Goal: Transaction & Acquisition: Download file/media

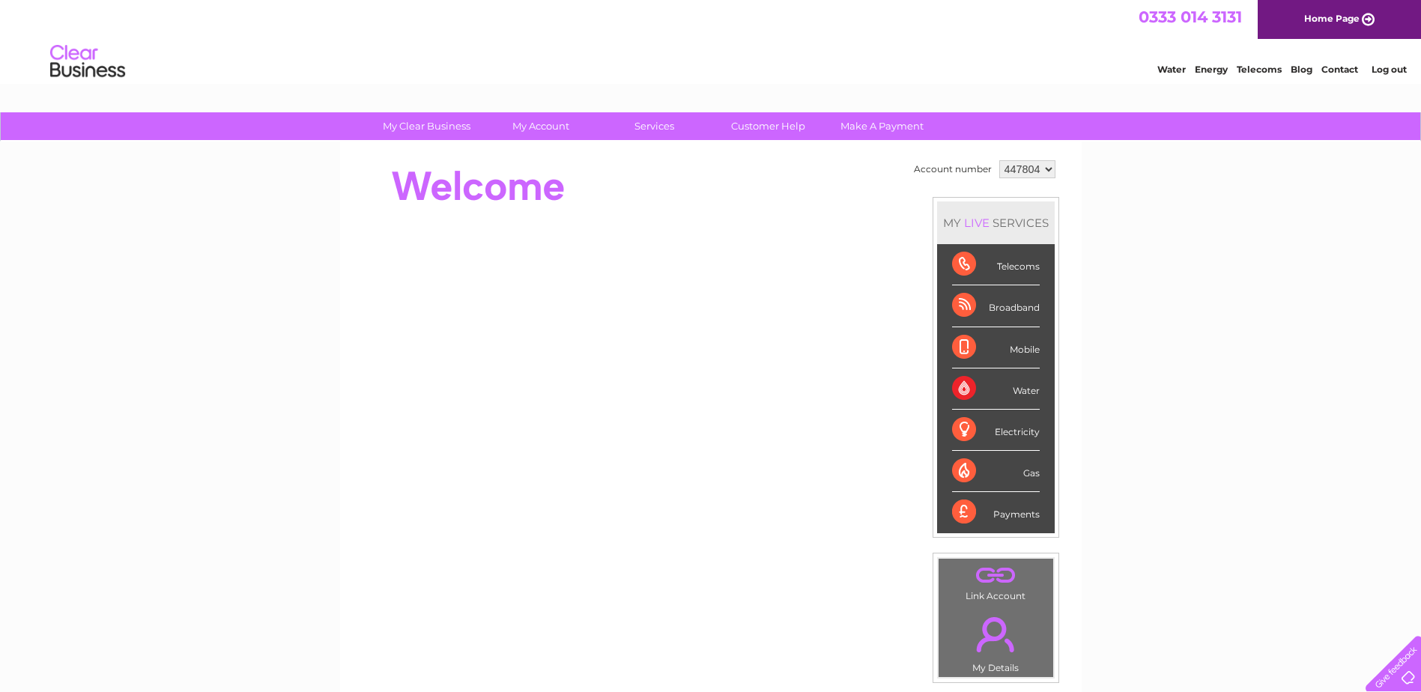
scroll to position [75, 0]
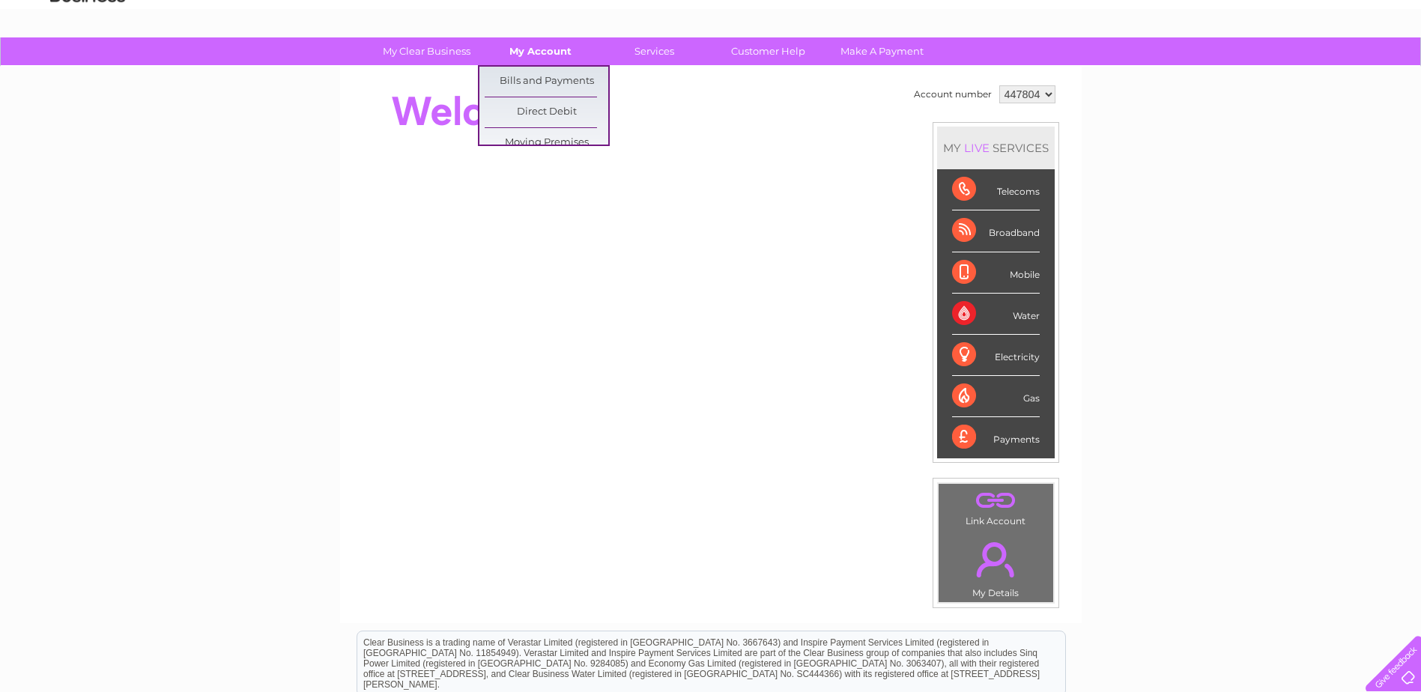
click at [531, 61] on link "My Account" at bounding box center [541, 51] width 124 height 28
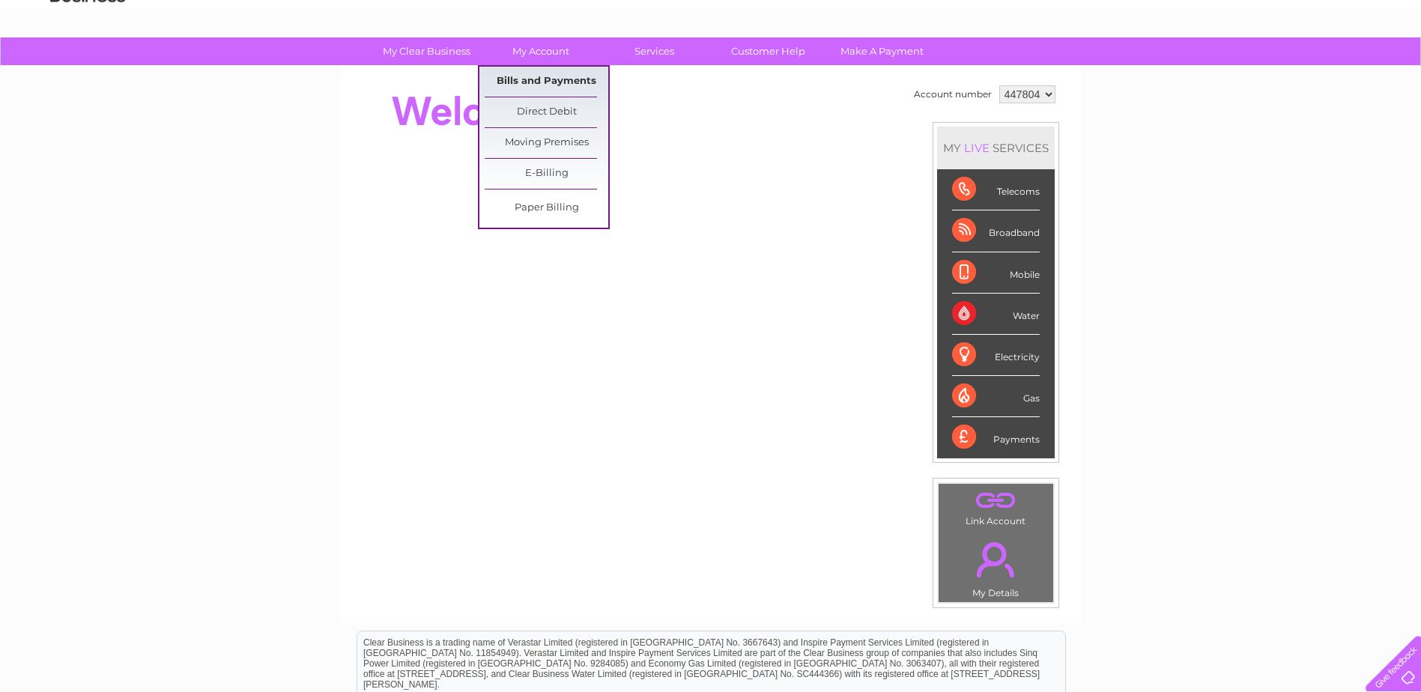
click at [531, 76] on link "Bills and Payments" at bounding box center [547, 82] width 124 height 30
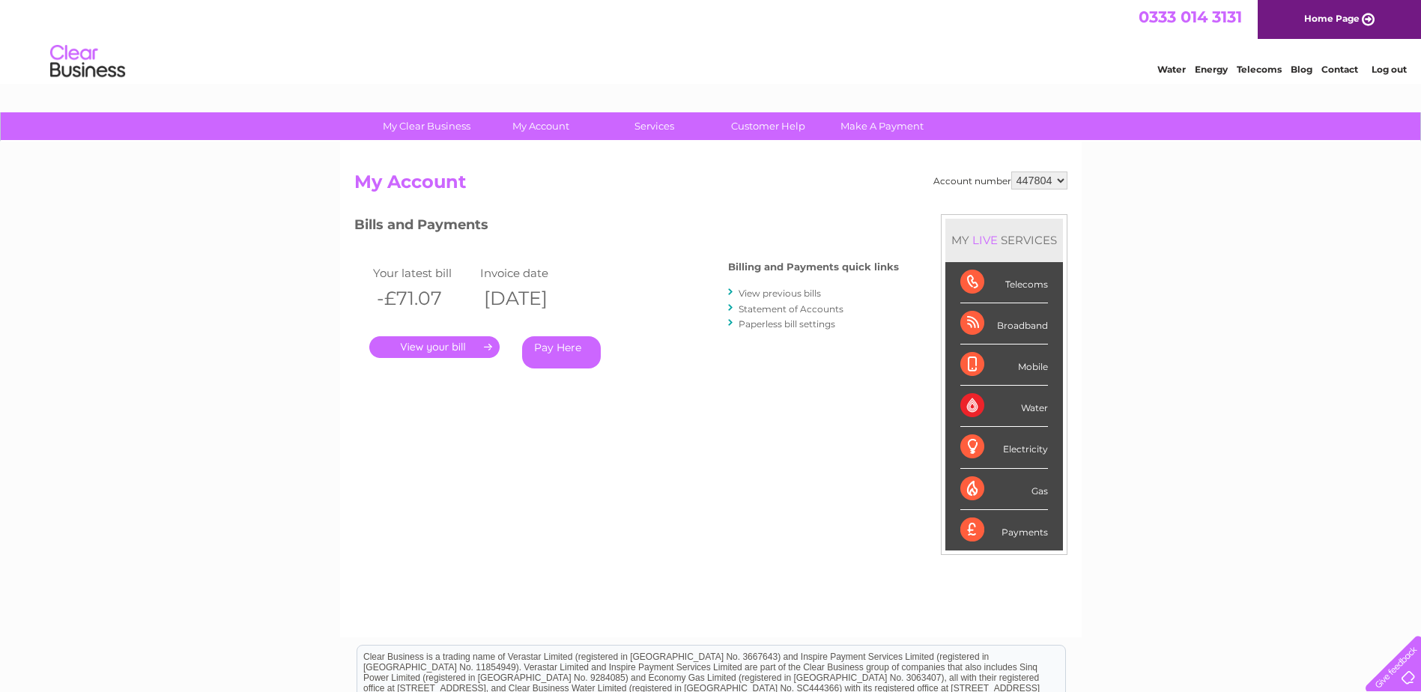
click at [441, 347] on link "." at bounding box center [434, 347] width 130 height 22
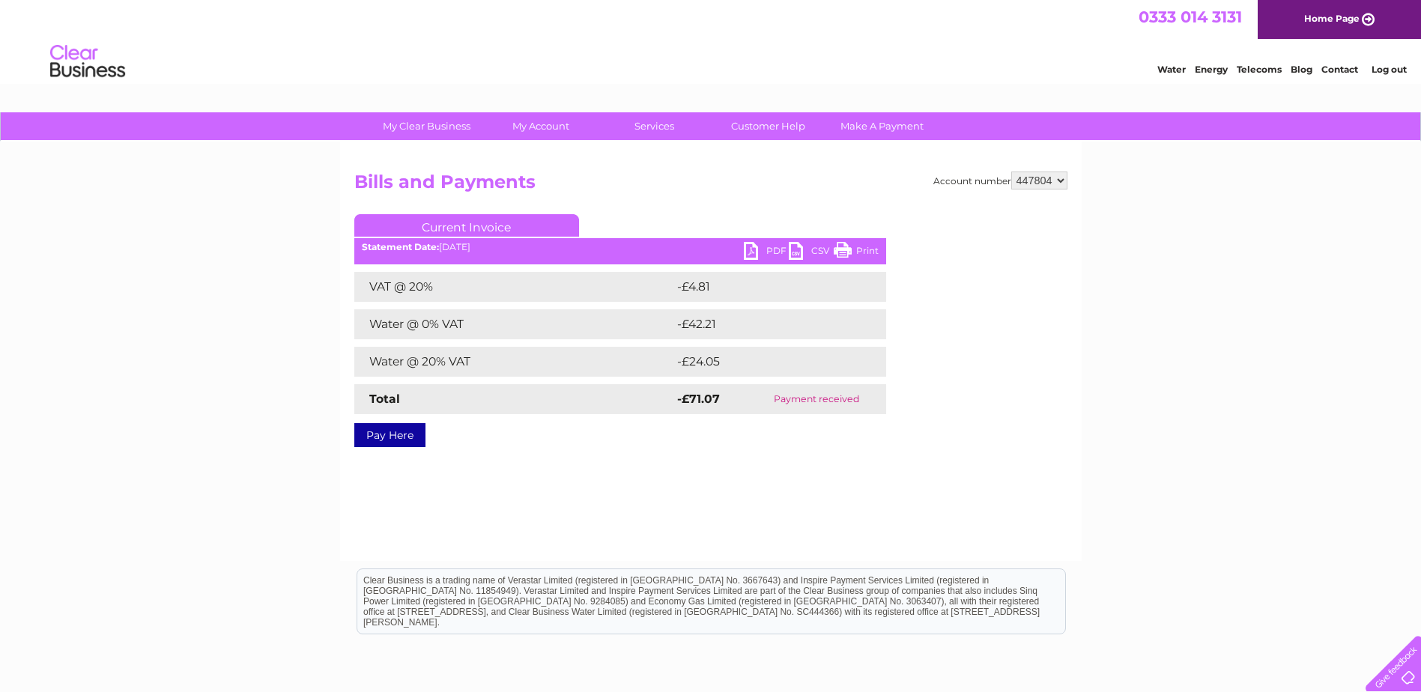
click at [757, 253] on link "PDF" at bounding box center [766, 253] width 45 height 22
click at [915, 190] on h2 "Bills and Payments" at bounding box center [710, 186] width 713 height 28
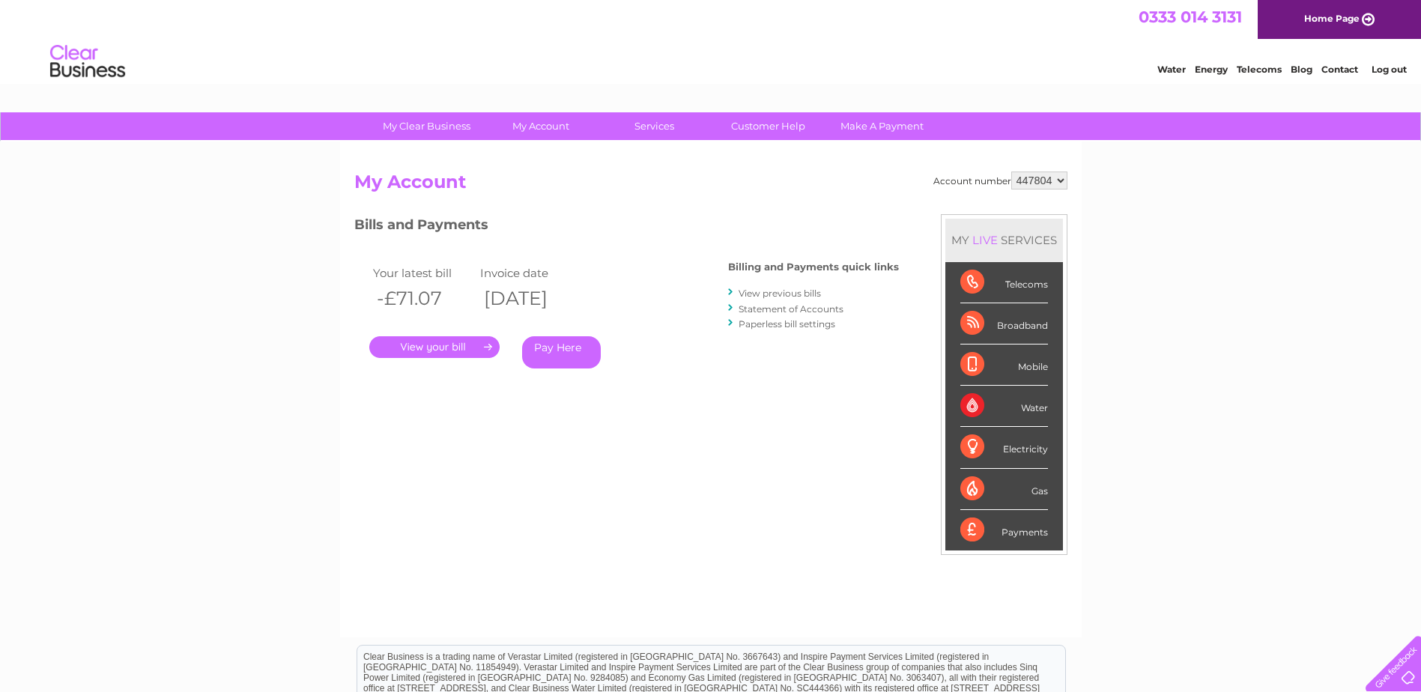
click at [764, 291] on link "View previous bills" at bounding box center [780, 293] width 82 height 11
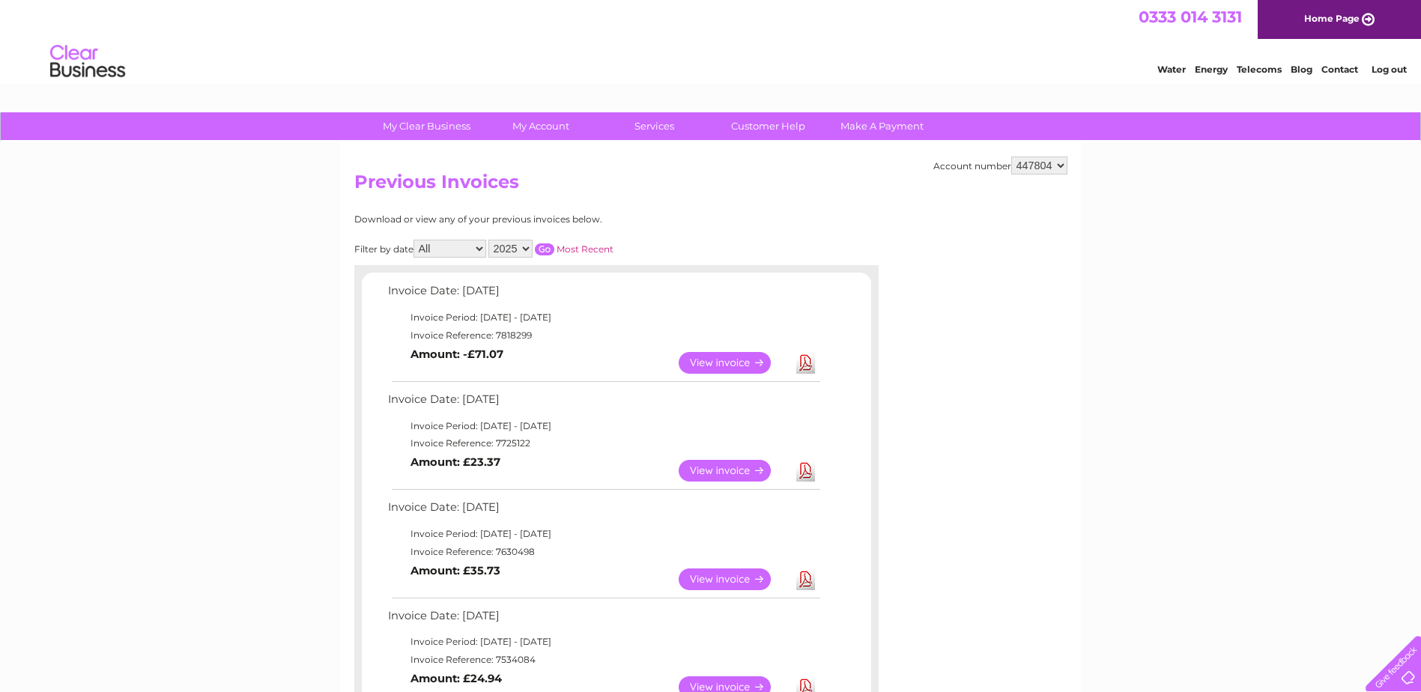
click at [735, 474] on link "View" at bounding box center [734, 471] width 110 height 22
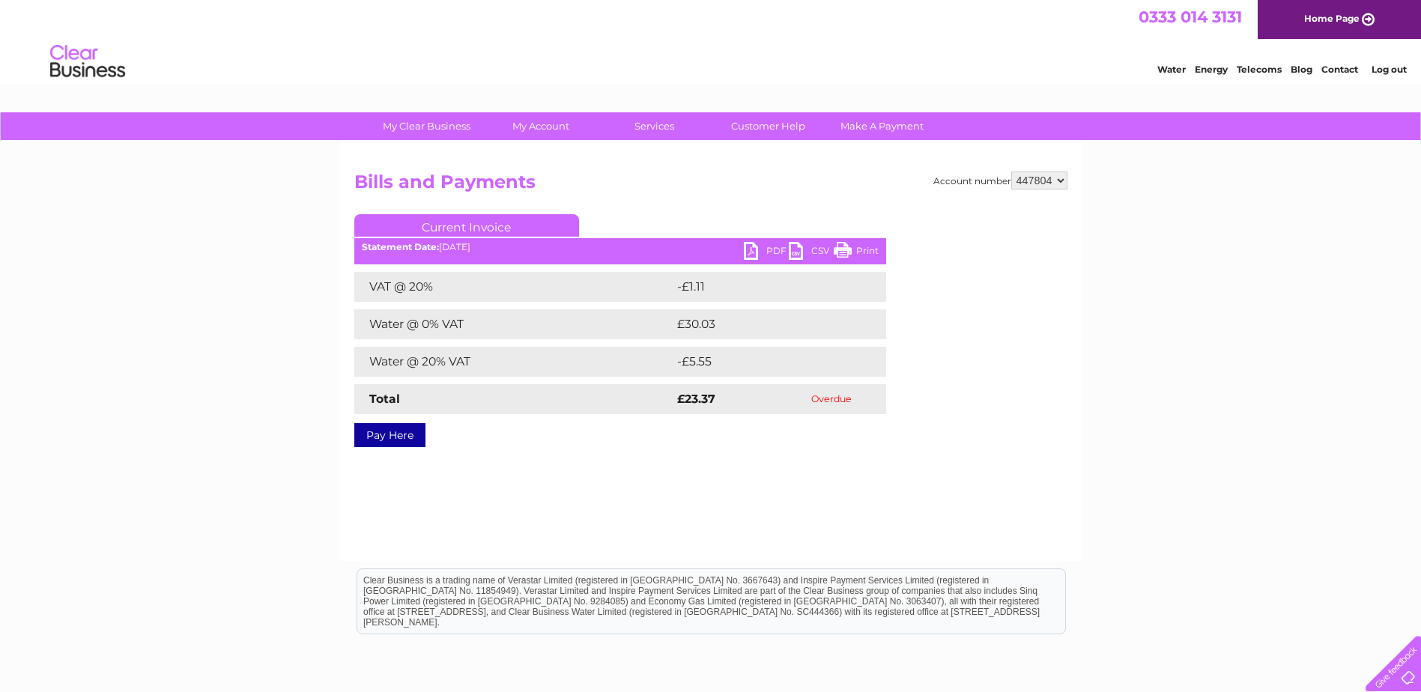
click at [751, 256] on link "PDF" at bounding box center [766, 253] width 45 height 22
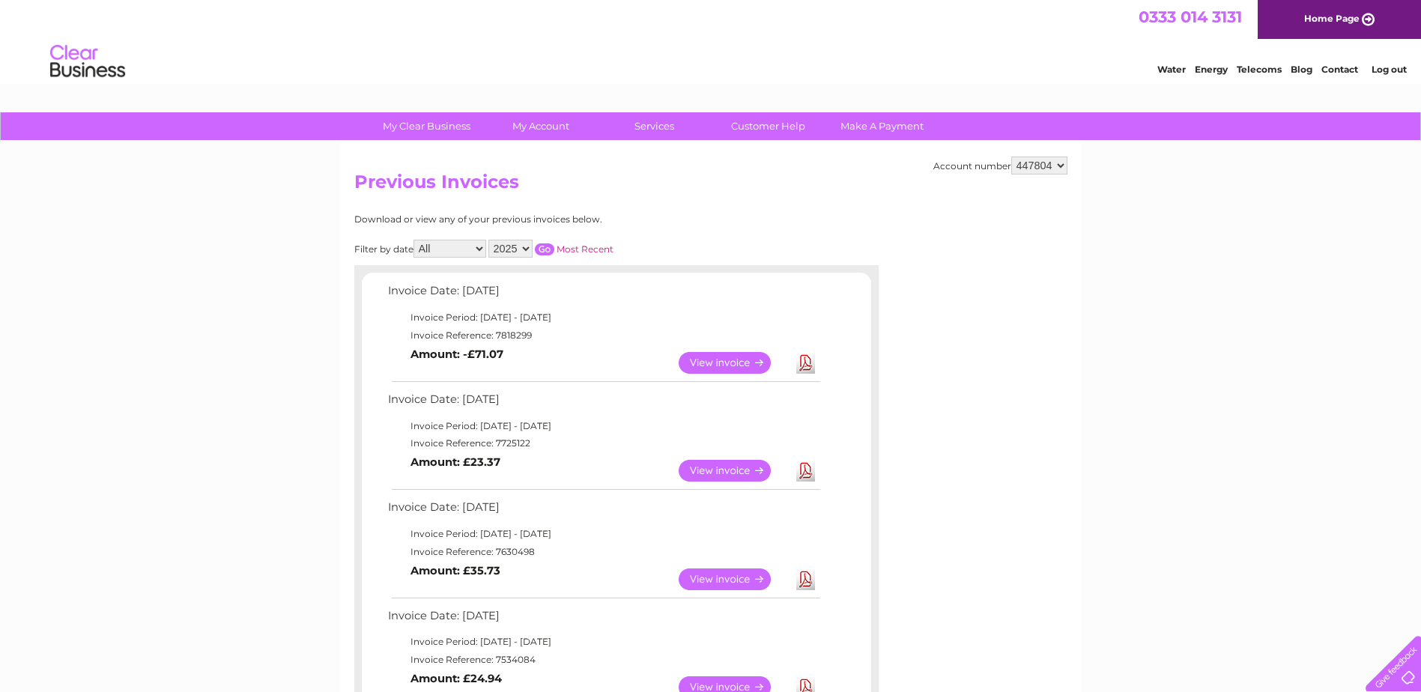
click at [742, 584] on link "View" at bounding box center [734, 580] width 110 height 22
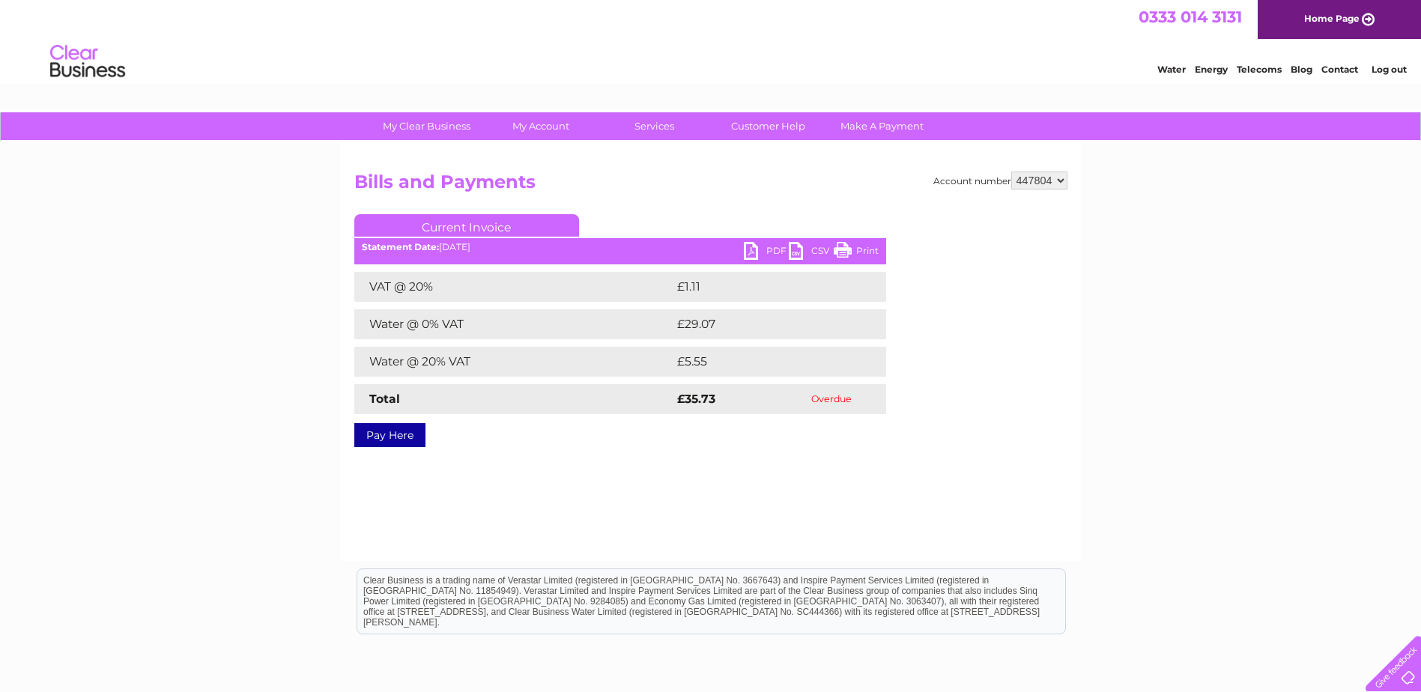
click at [746, 249] on link "PDF" at bounding box center [766, 253] width 45 height 22
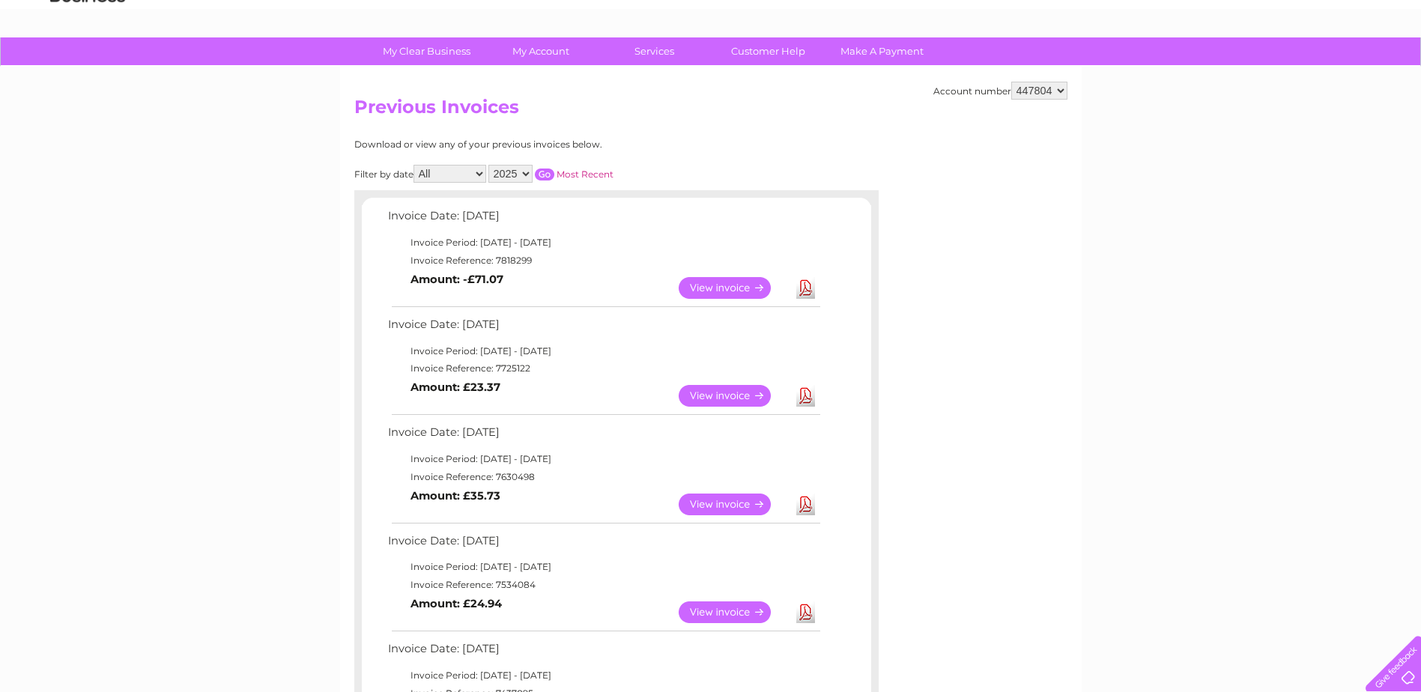
scroll to position [150, 0]
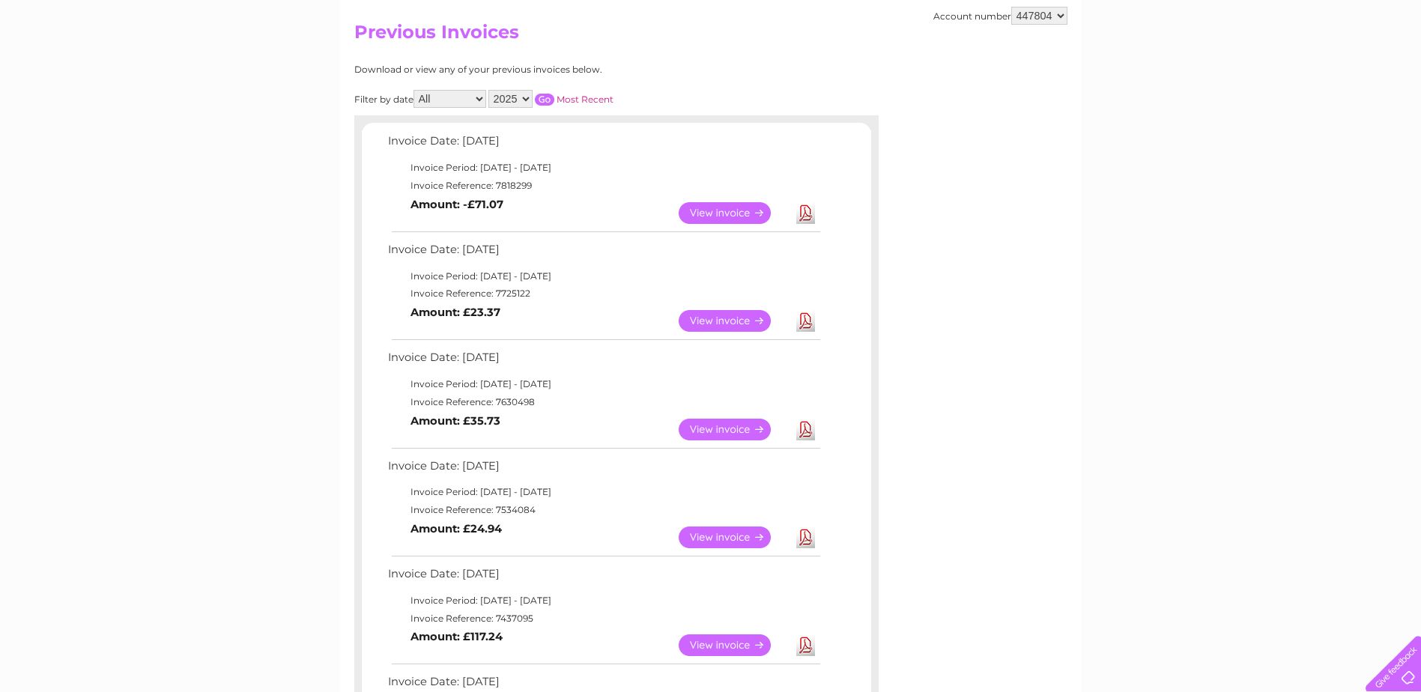
click at [708, 540] on link "View" at bounding box center [734, 538] width 110 height 22
click at [806, 537] on link "Download" at bounding box center [806, 538] width 19 height 22
click at [806, 648] on link "Download" at bounding box center [806, 646] width 19 height 22
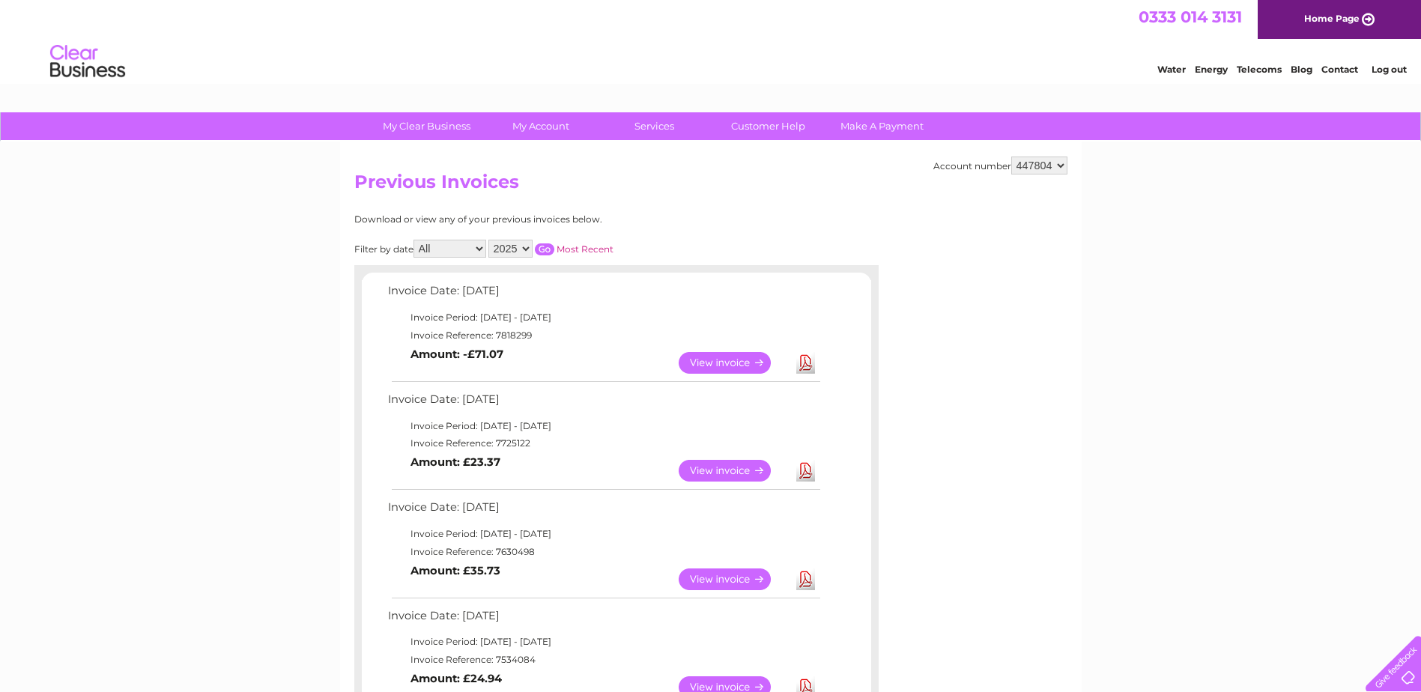
click at [533, 242] on select "2025 2024 2023 2022" at bounding box center [511, 249] width 44 height 18
select select "2022"
click at [490, 240] on select "2025 2024 2023 2022" at bounding box center [511, 249] width 44 height 18
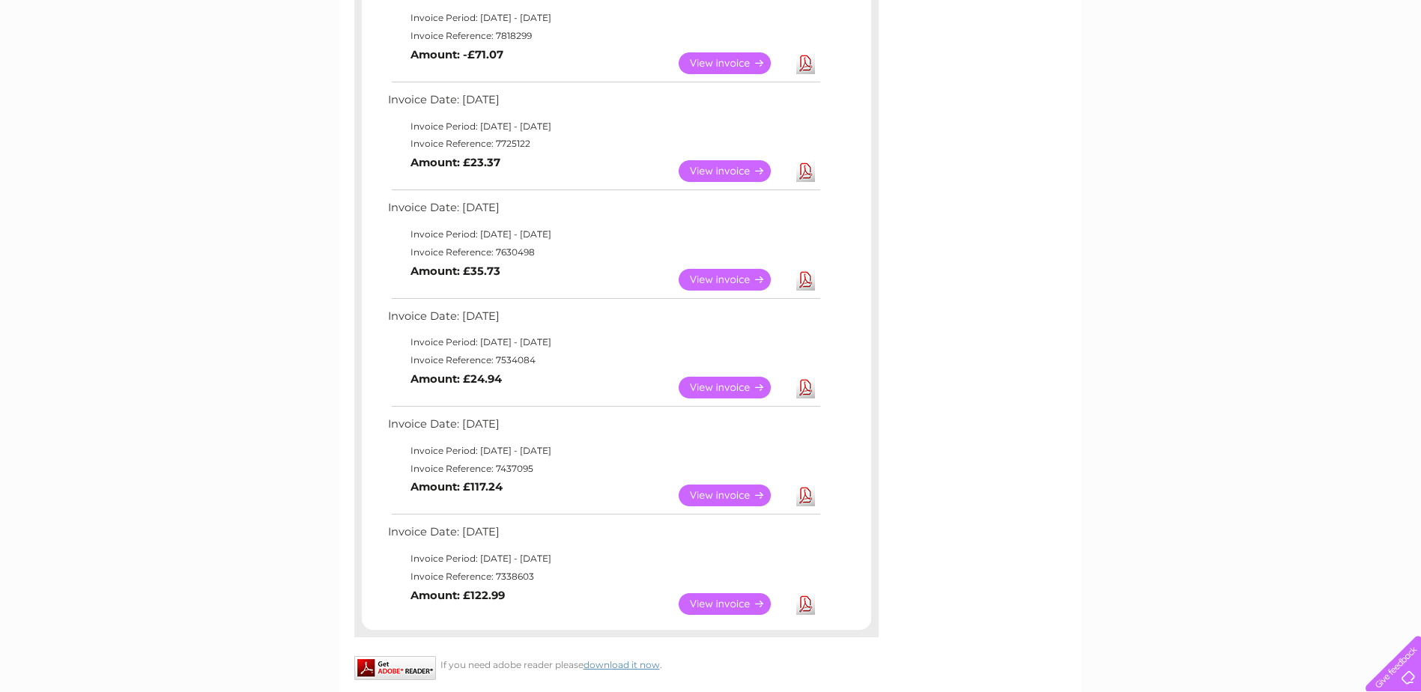
scroll to position [375, 0]
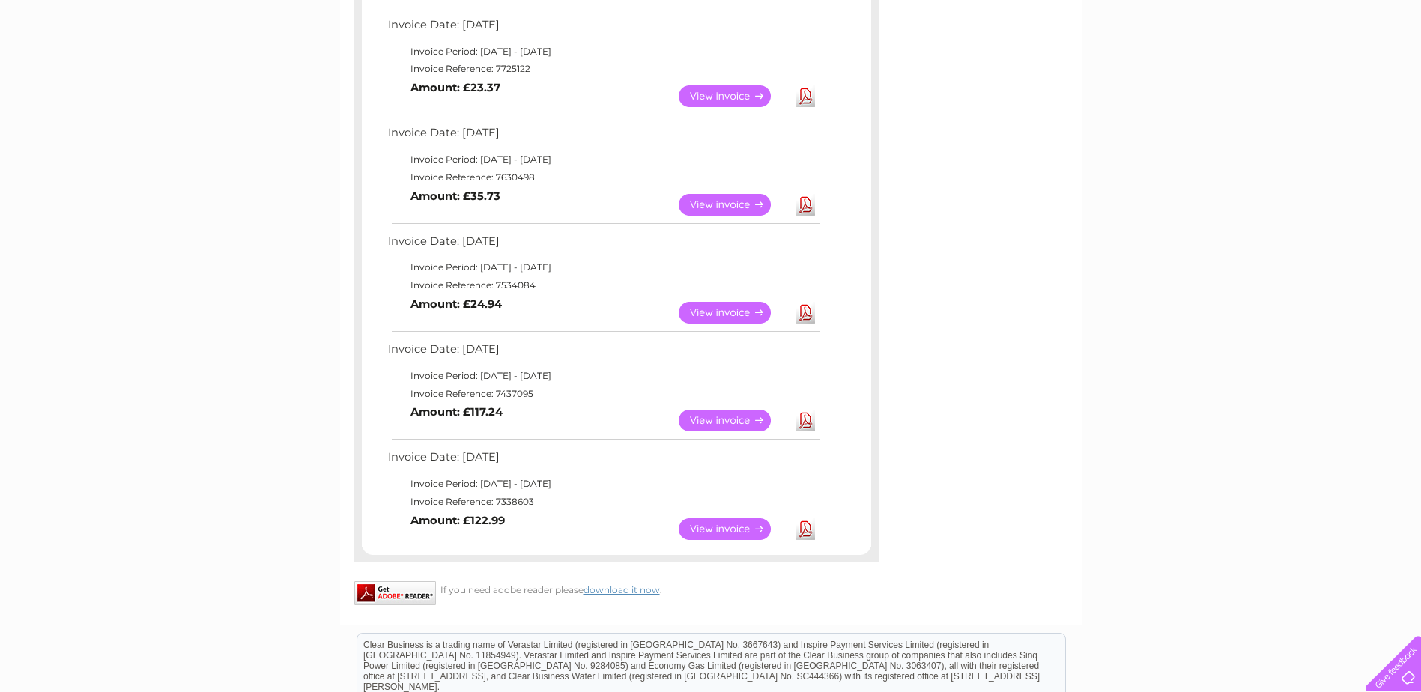
click at [726, 531] on link "View" at bounding box center [734, 530] width 110 height 22
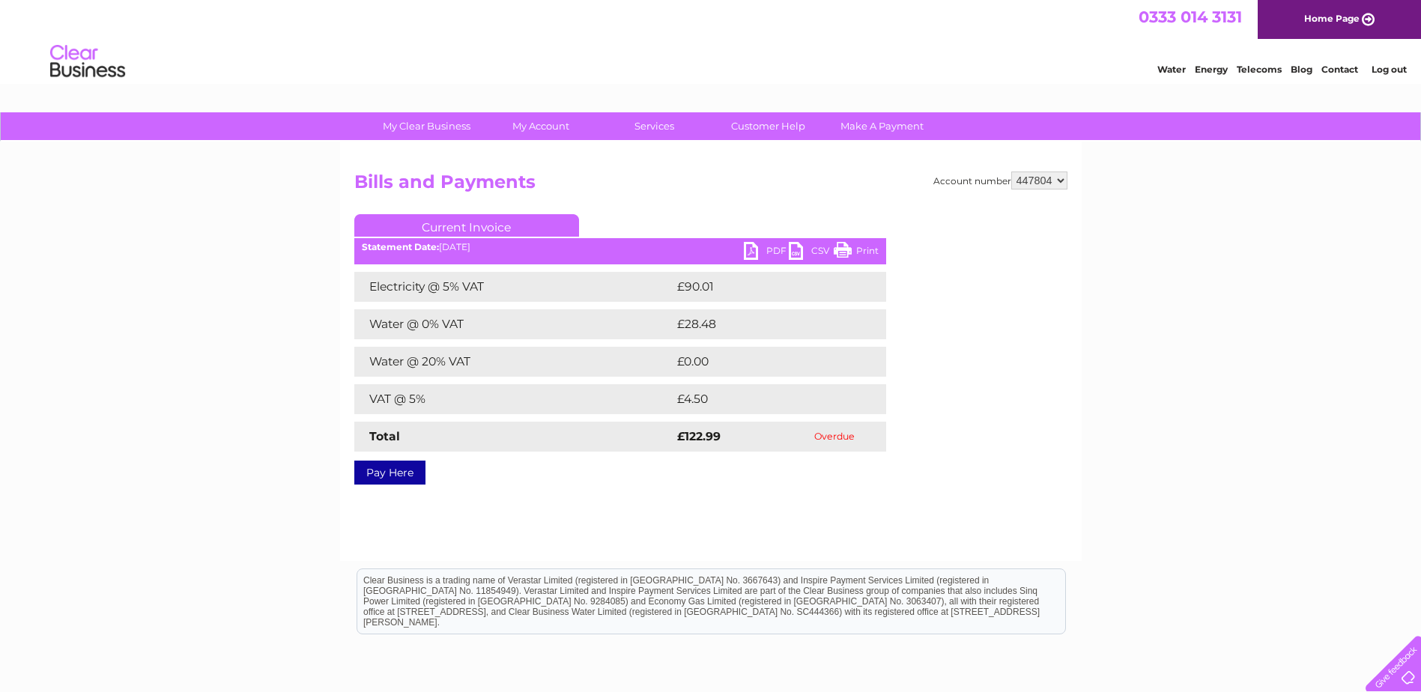
click at [761, 251] on link "PDF" at bounding box center [766, 253] width 45 height 22
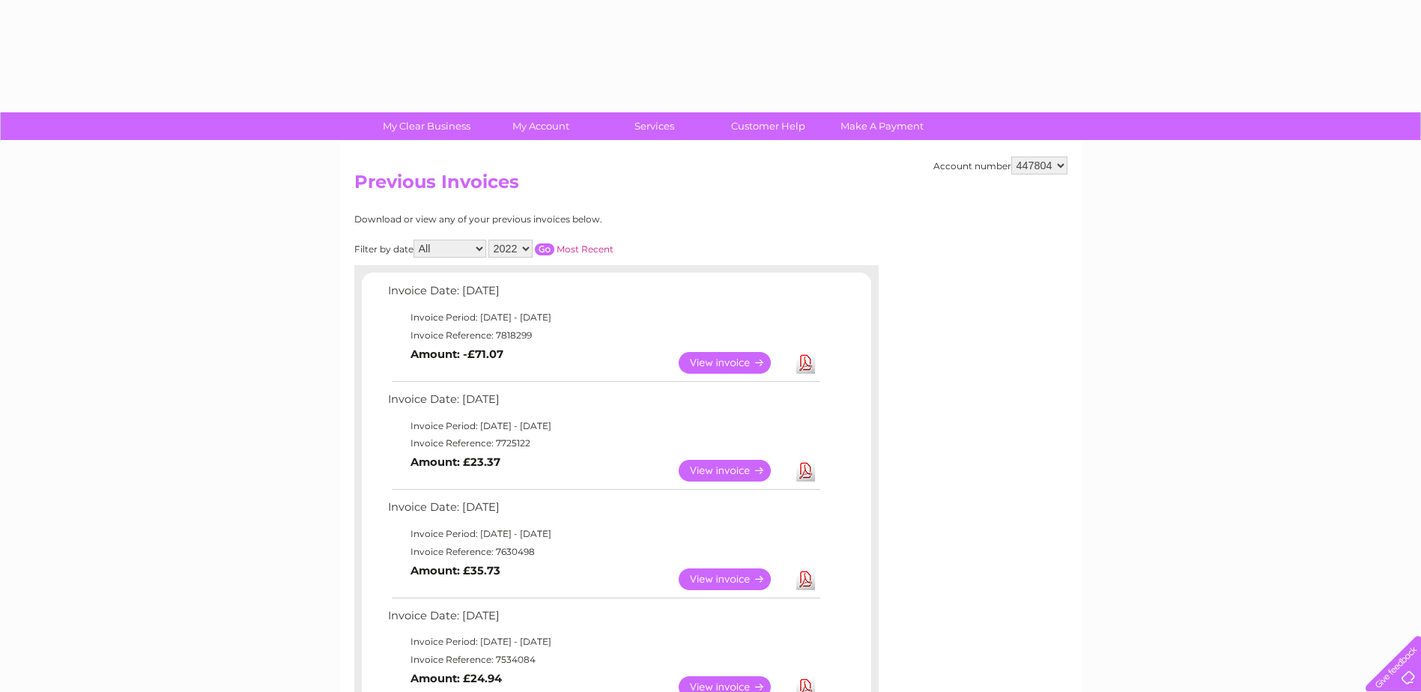
select select "2022"
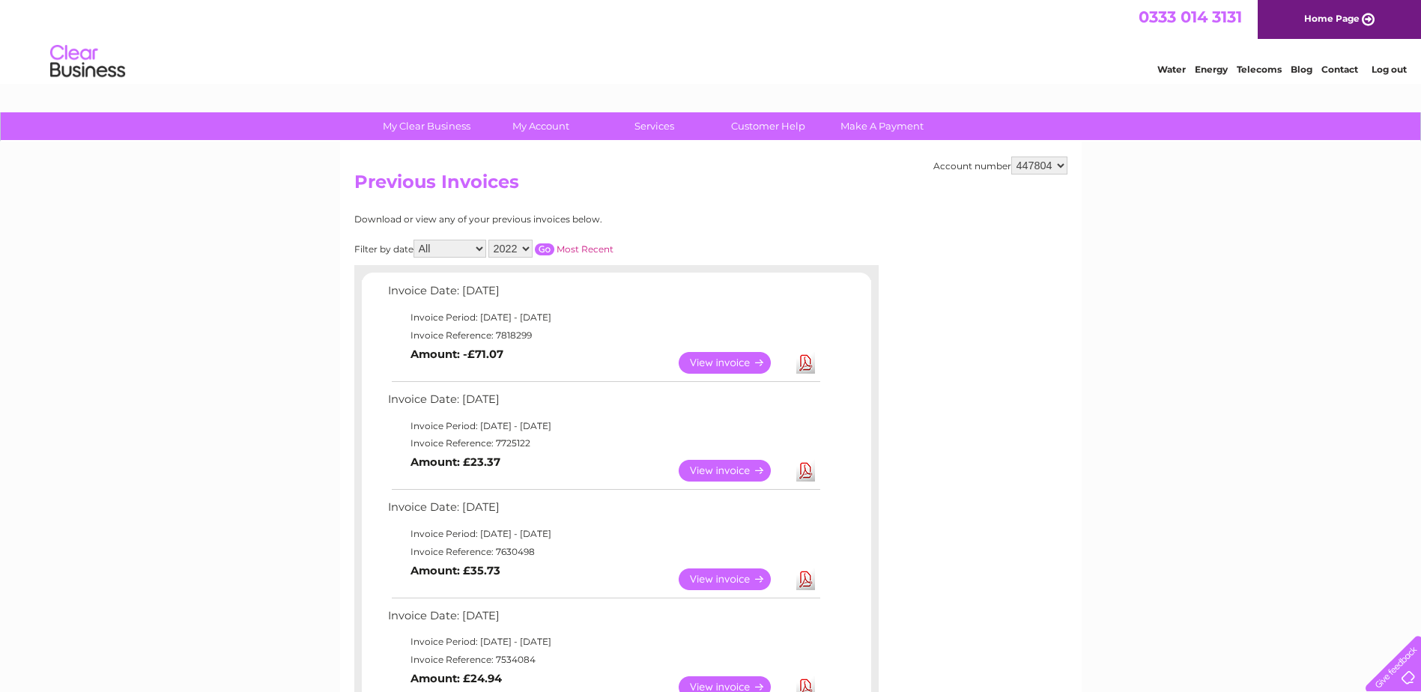
click at [554, 245] on input "button" at bounding box center [544, 250] width 19 height 12
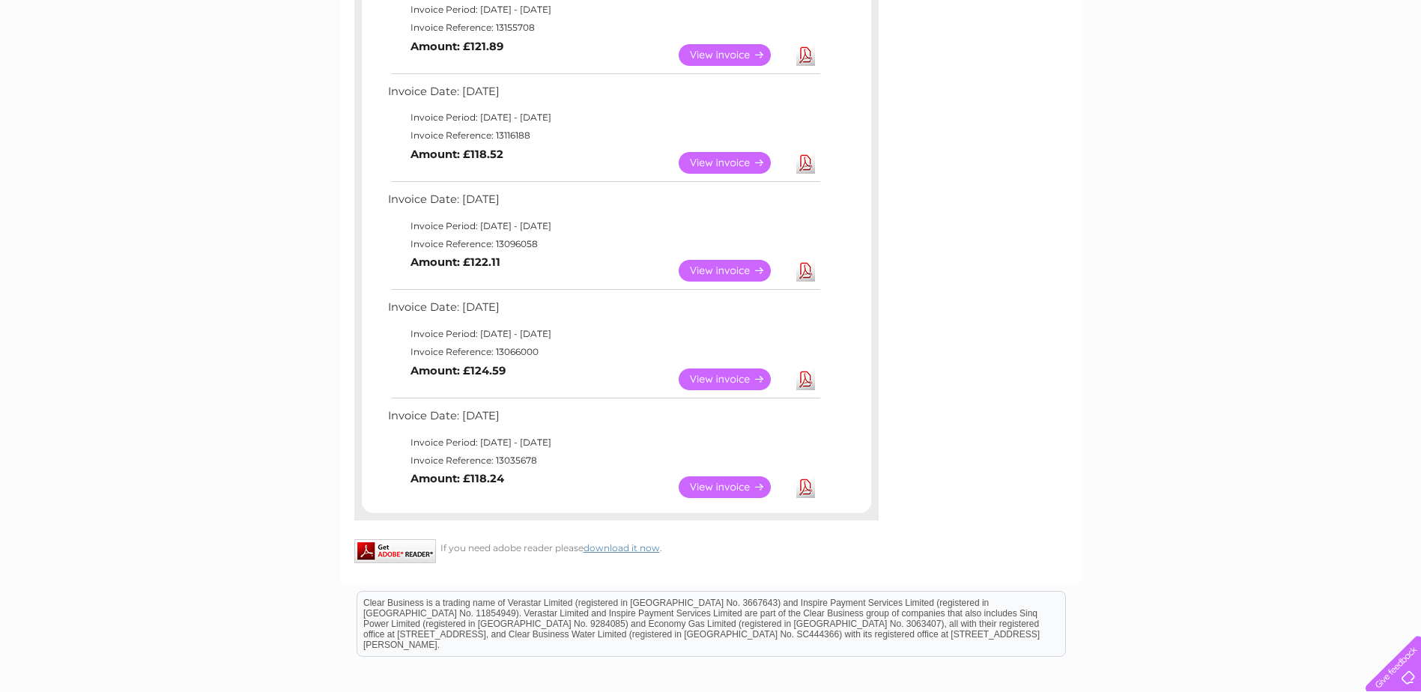
scroll to position [450, 0]
